Goal: Obtain resource: Obtain resource

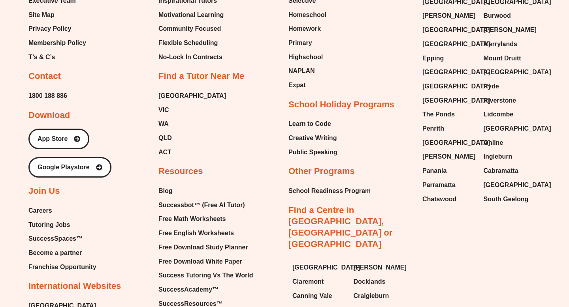
scroll to position [3379, 0]
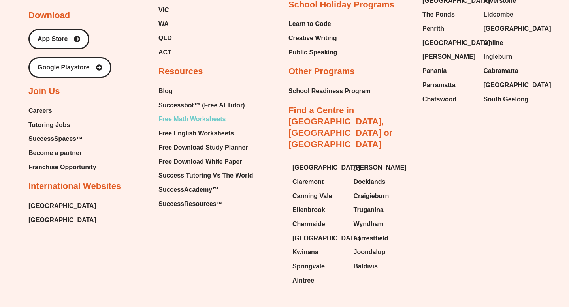
click at [194, 113] on span "Free Math Worksheets" at bounding box center [191, 119] width 67 height 12
click at [187, 113] on span "Free Math Worksheets" at bounding box center [191, 119] width 67 height 12
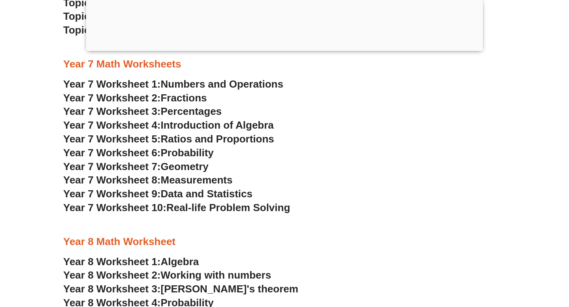
scroll to position [2425, 0]
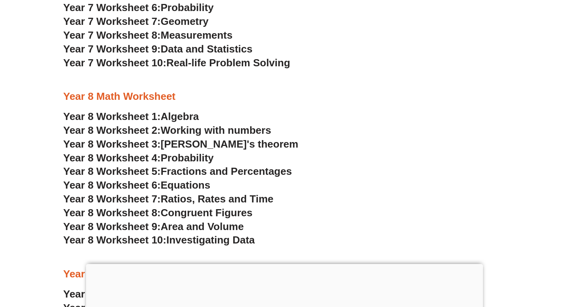
scroll to position [2145, 0]
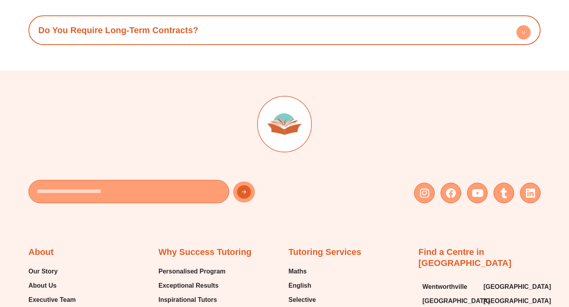
scroll to position [3379, 0]
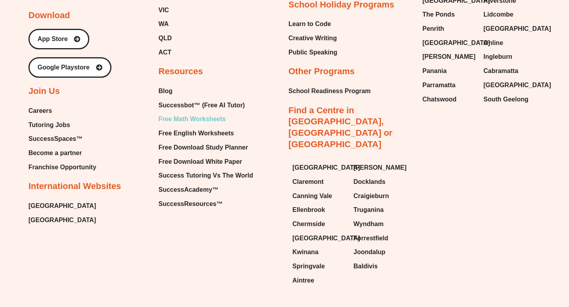
click at [188, 113] on span "Free Math Worksheets" at bounding box center [191, 119] width 67 height 12
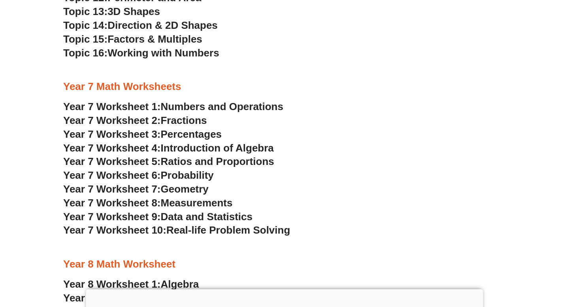
scroll to position [2082, 0]
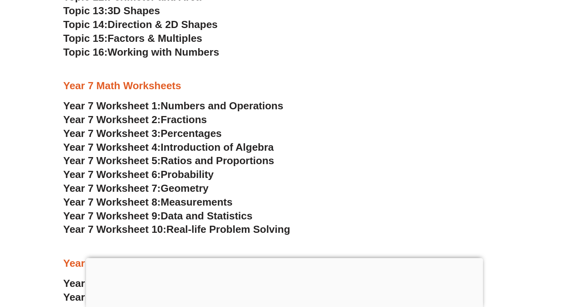
click at [180, 230] on span "Real-life Problem Solving" at bounding box center [228, 230] width 124 height 12
